Goal: Find specific page/section: Find specific page/section

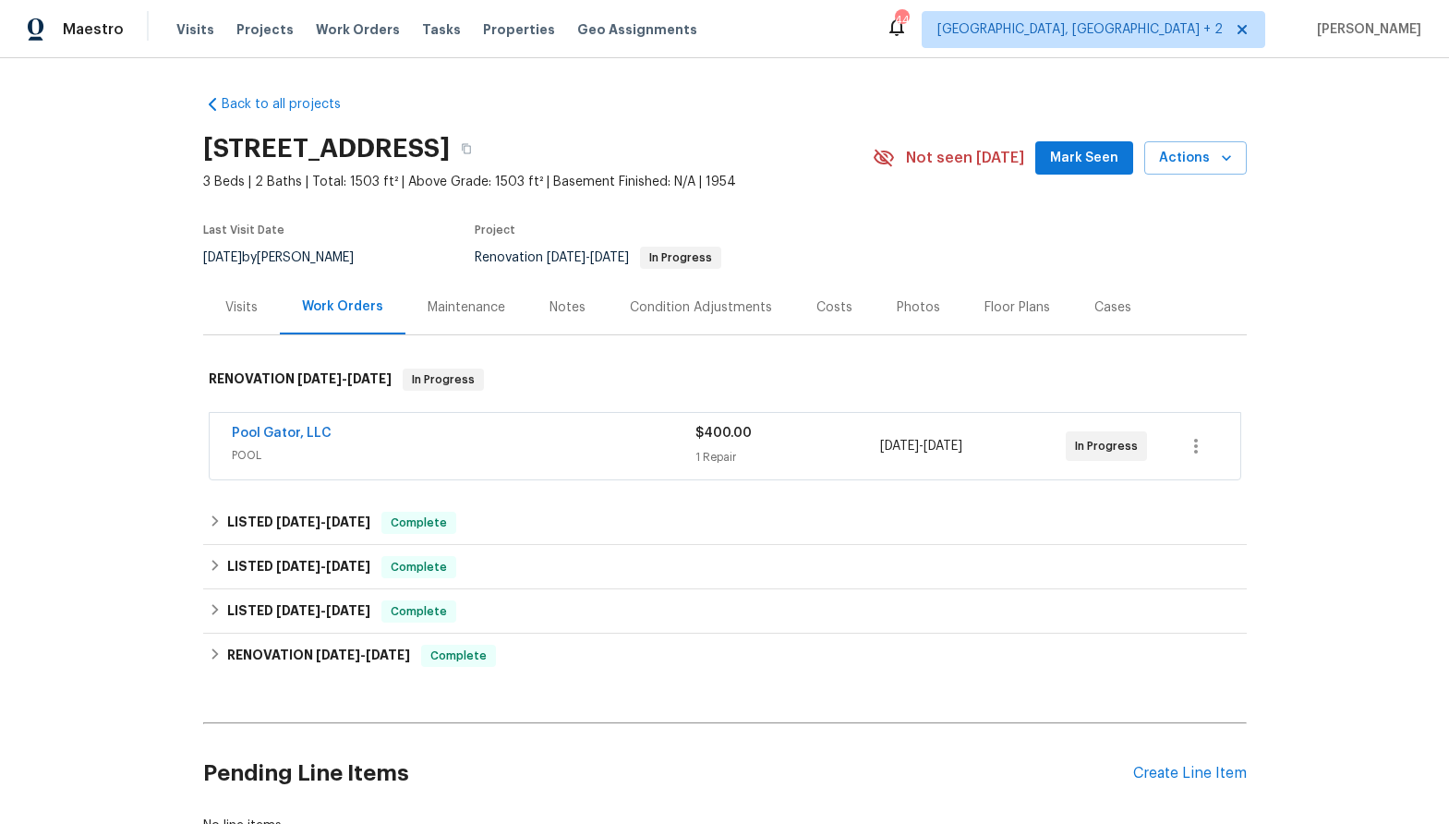
click at [897, 307] on div "Photos" at bounding box center [918, 307] width 43 height 18
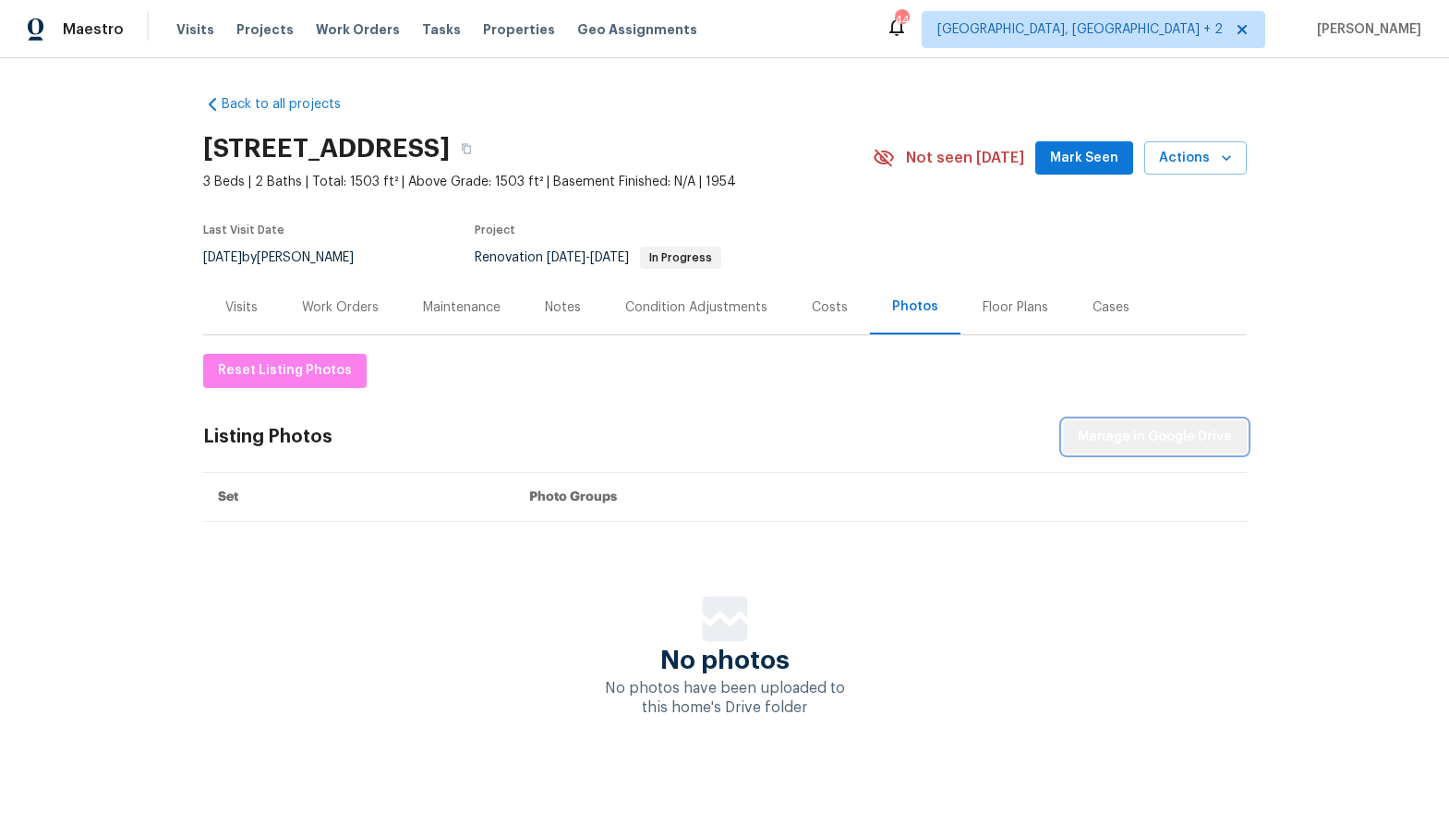
click at [1165, 439] on span "Manage in Google Drive" at bounding box center [1155, 437] width 154 height 23
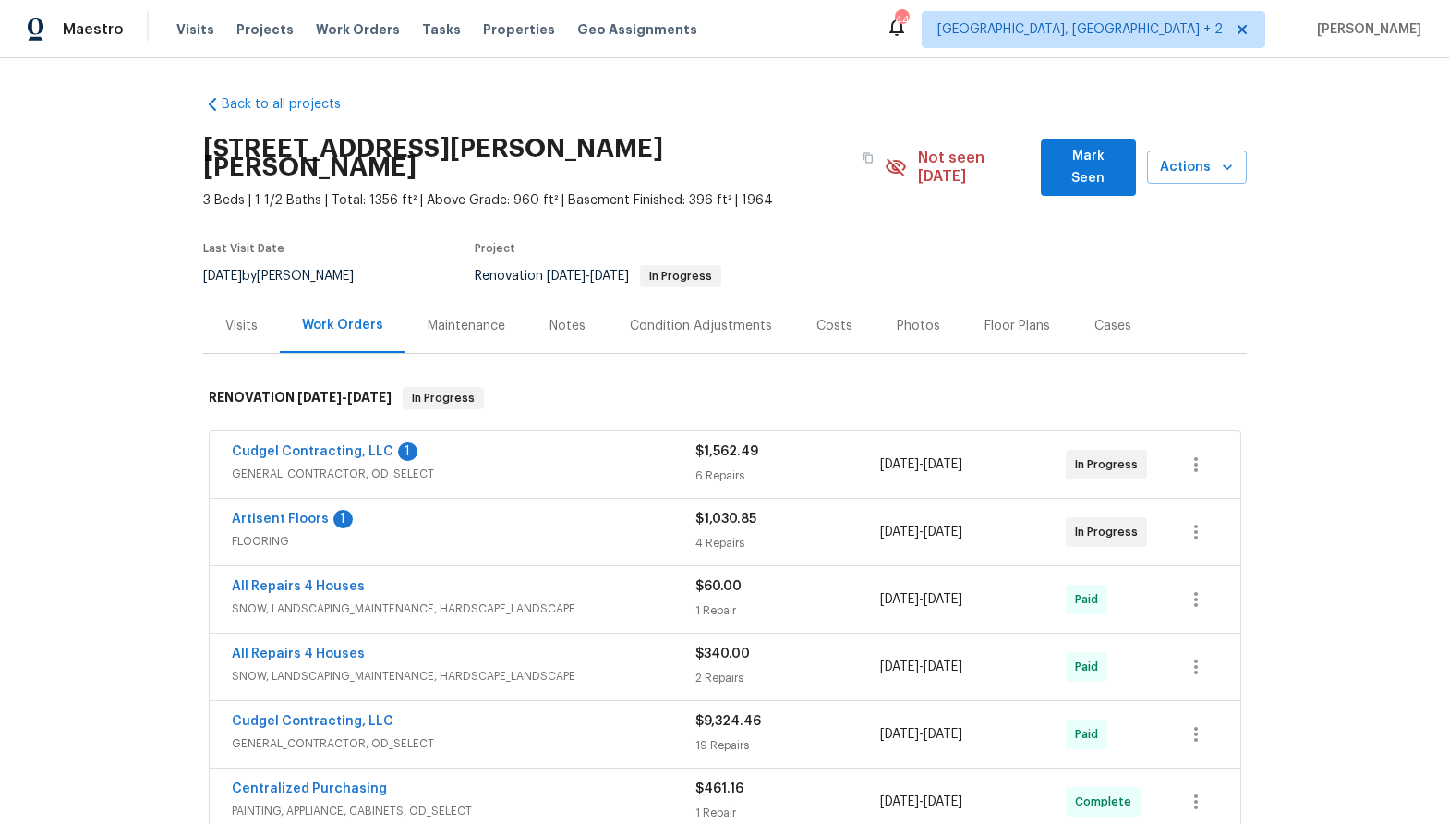
click at [919, 317] on div "Photos" at bounding box center [918, 326] width 43 height 18
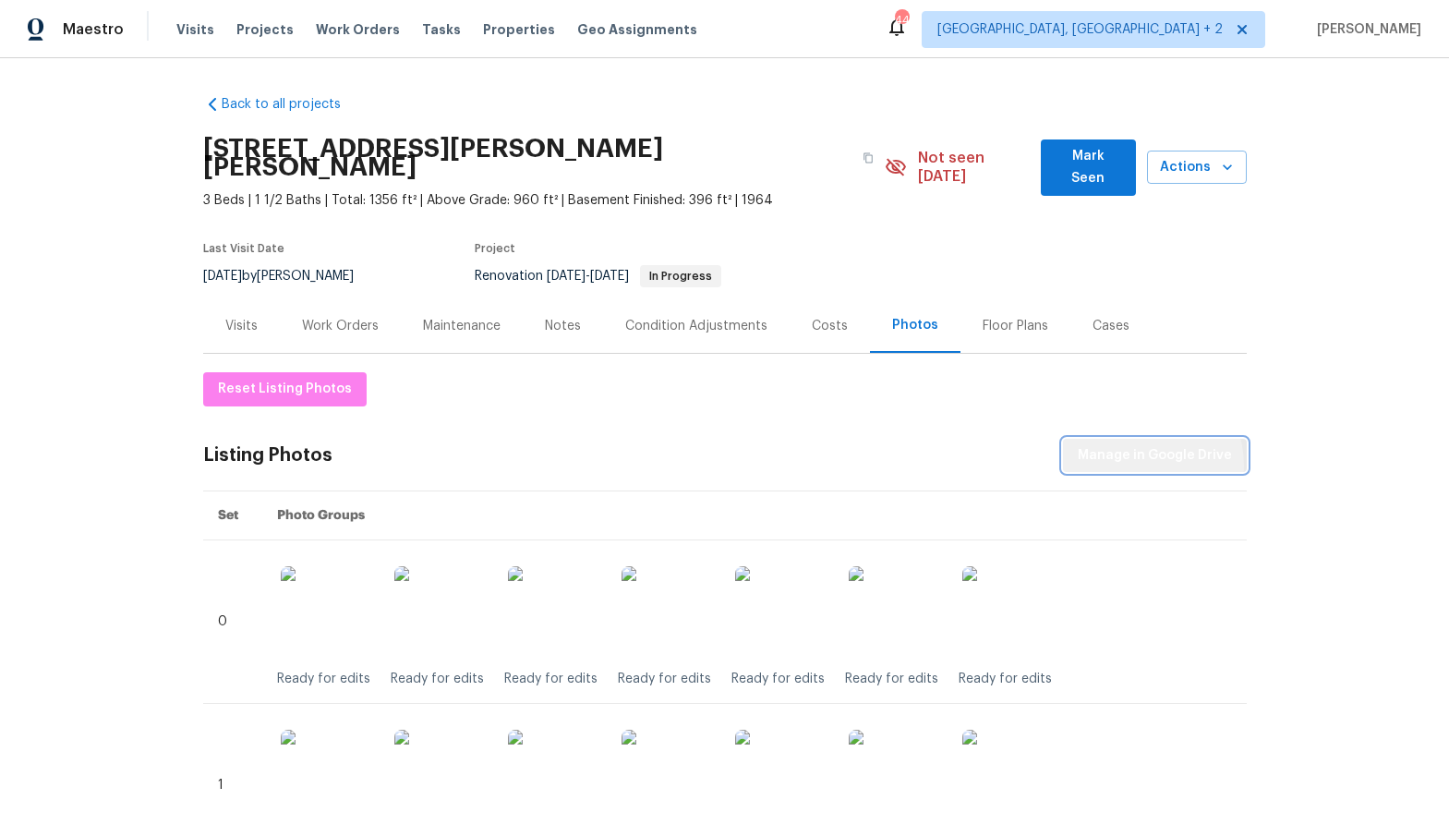
click at [1149, 446] on span "Manage in Google Drive" at bounding box center [1155, 455] width 154 height 23
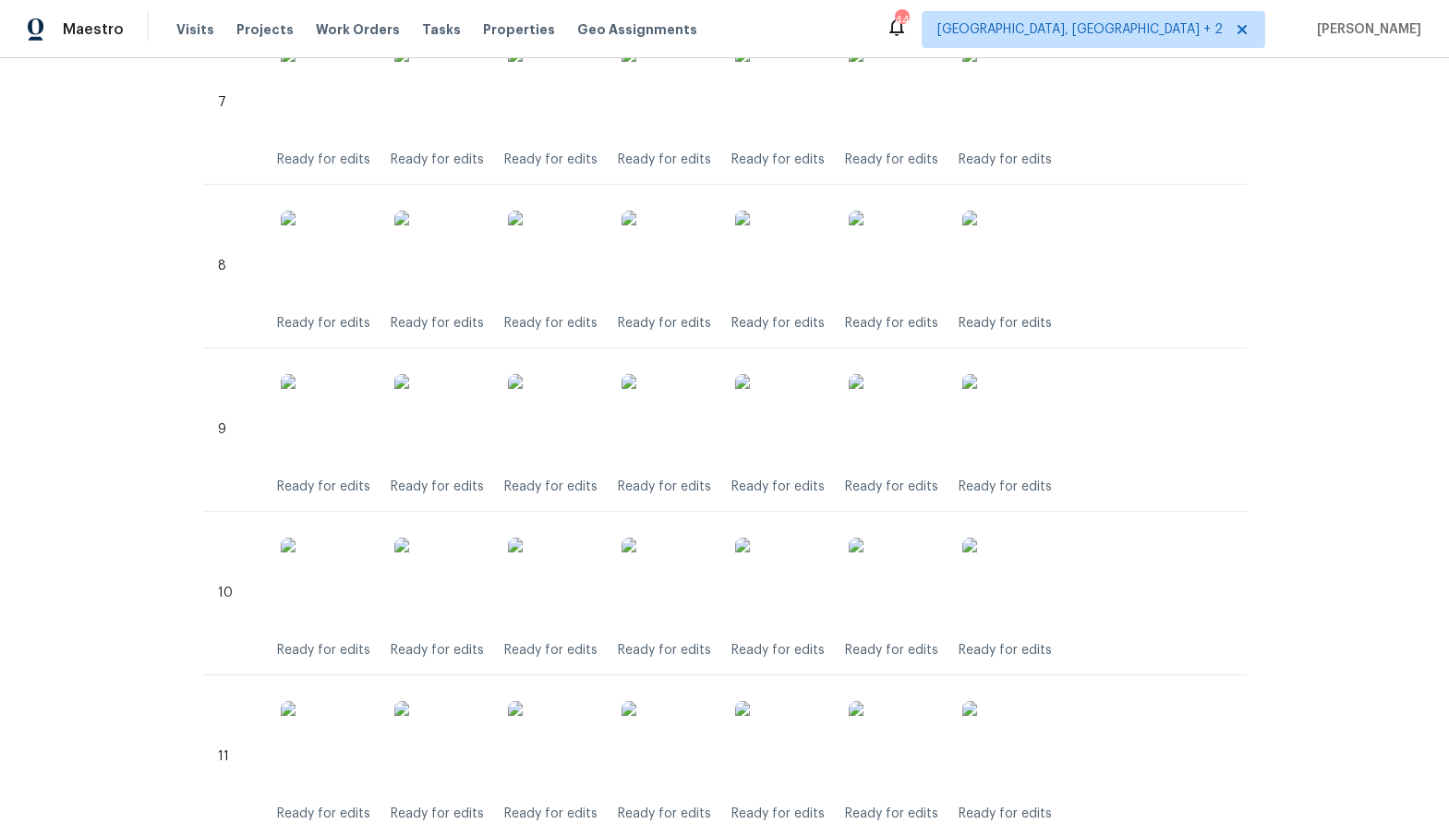
scroll to position [2092, 0]
